Goal: Information Seeking & Learning: Find contact information

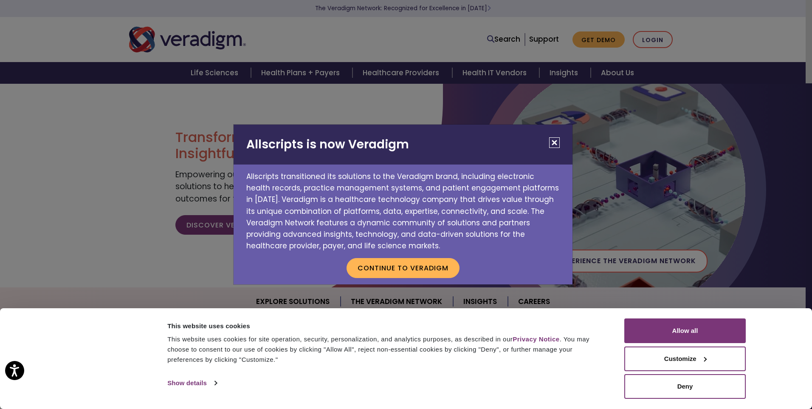
click at [552, 144] on button "Close" at bounding box center [554, 142] width 11 height 11
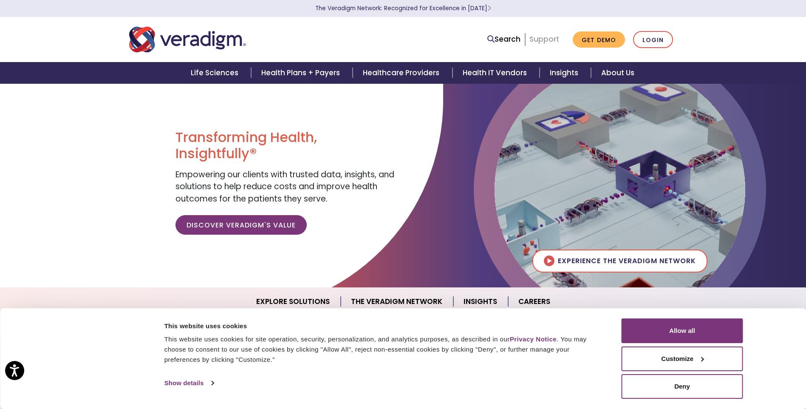
click at [542, 37] on link "Support" at bounding box center [544, 39] width 30 height 10
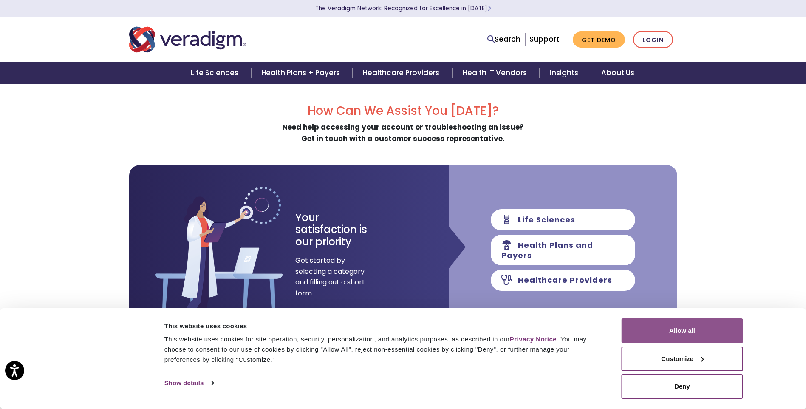
click at [670, 328] on button "Allow all" at bounding box center [683, 330] width 122 height 25
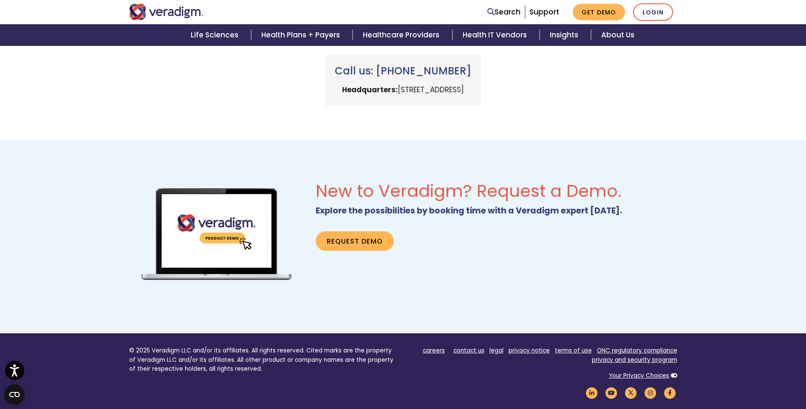
scroll to position [531, 0]
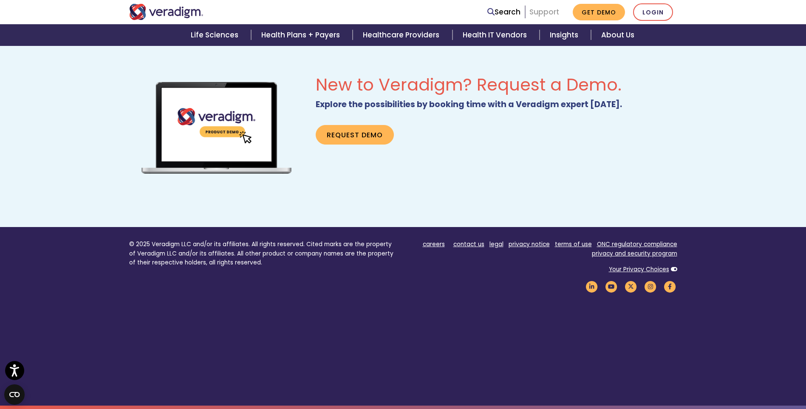
click at [542, 8] on link "Support" at bounding box center [544, 12] width 30 height 10
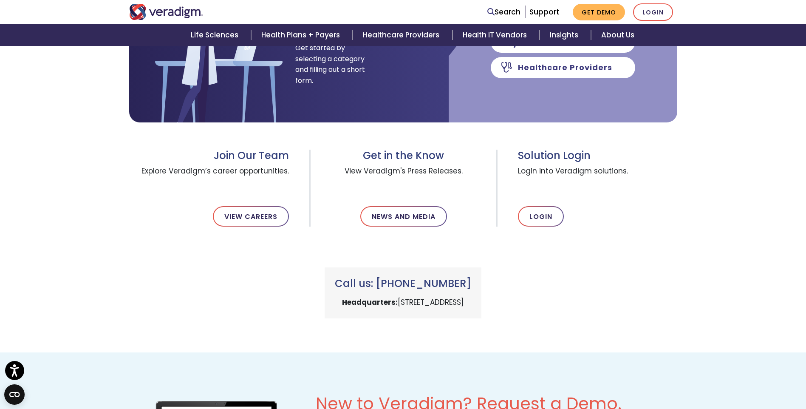
scroll to position [42, 0]
